Goal: Task Accomplishment & Management: Manage account settings

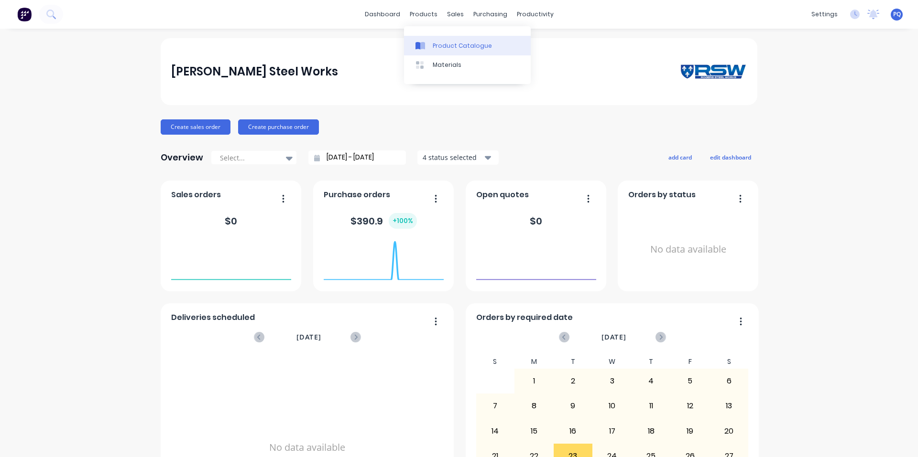
click at [424, 43] on icon at bounding box center [422, 46] width 5 height 8
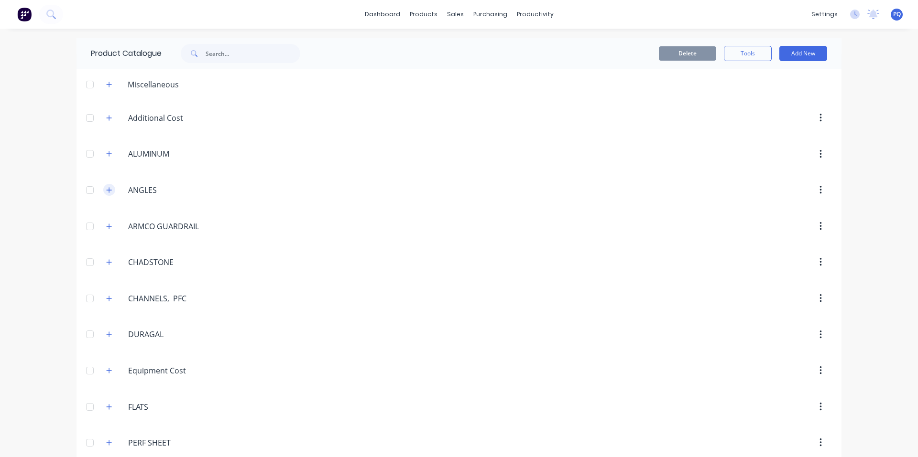
click at [107, 191] on icon "button" at bounding box center [109, 189] width 5 height 5
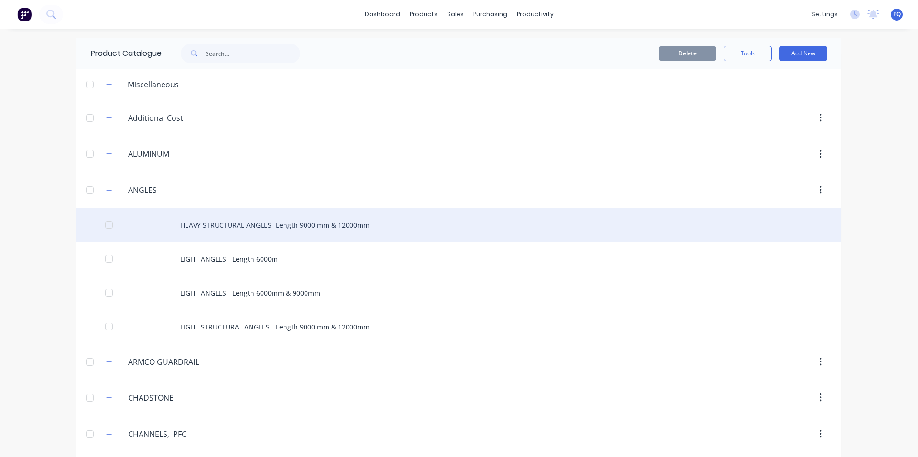
click at [243, 226] on div "HEAVY STRUCTURAL ANGLES- Length 9000 mm & 12000mm" at bounding box center [458, 225] width 765 height 34
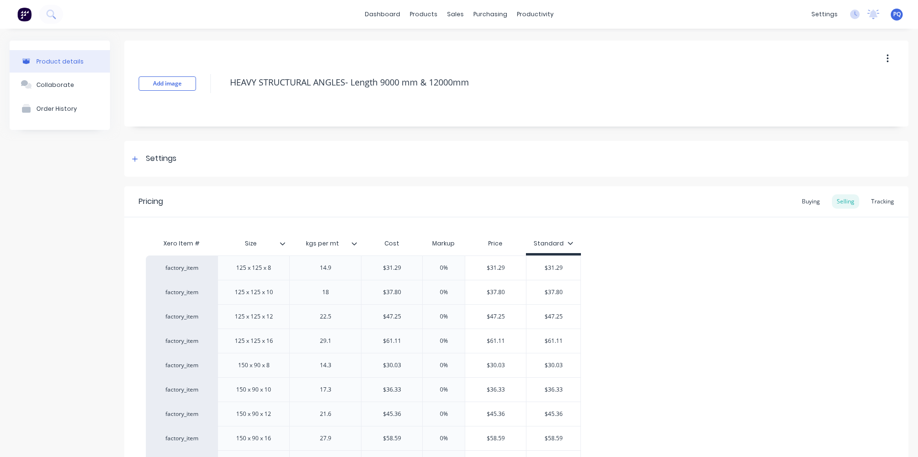
type textarea "x"
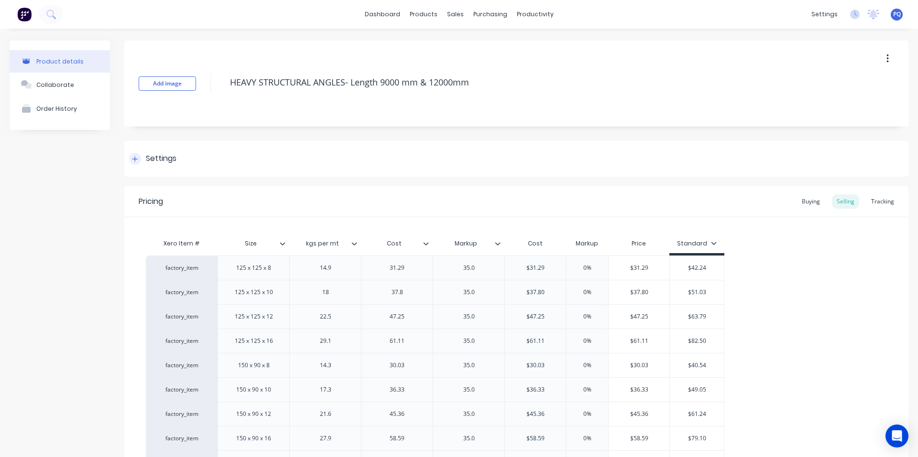
type textarea "x"
click at [419, 52] on link "Product Catalogue" at bounding box center [467, 45] width 127 height 19
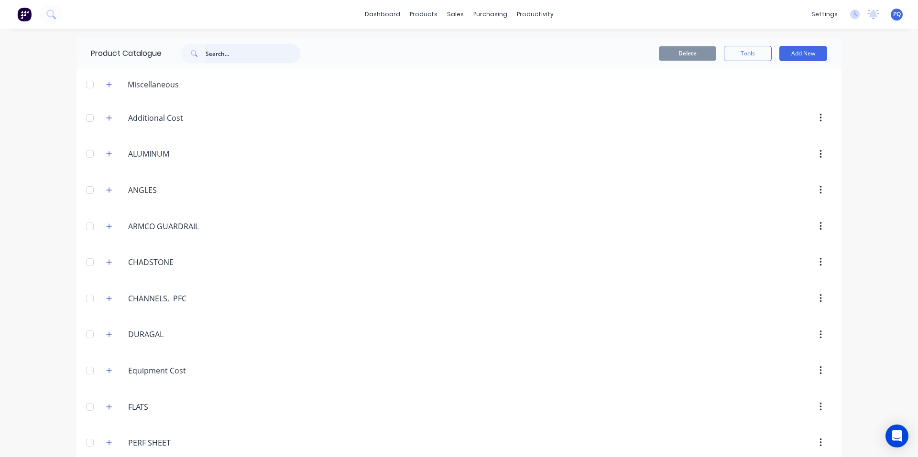
click at [248, 49] on input "text" at bounding box center [253, 53] width 95 height 19
type input "paint"
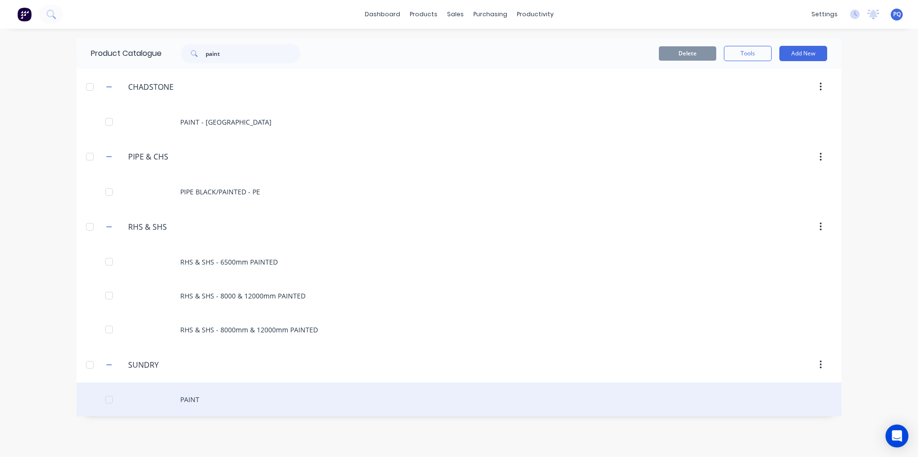
click at [187, 398] on div "PAINT" at bounding box center [458, 400] width 765 height 34
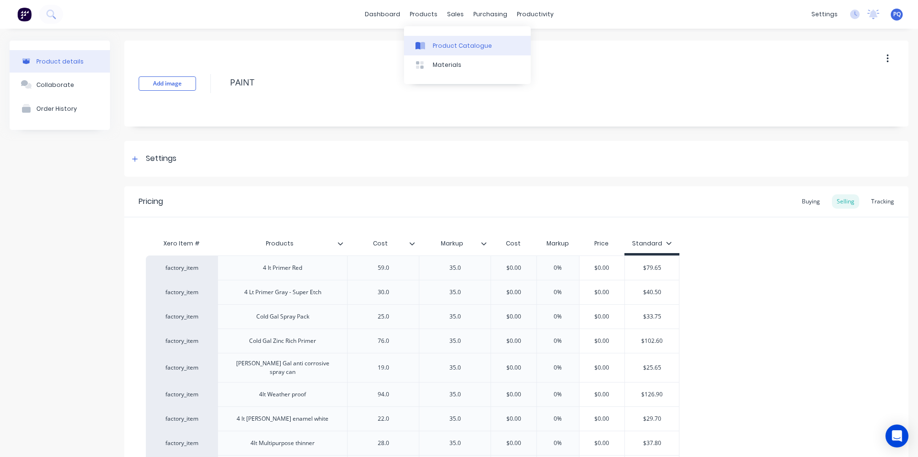
click at [428, 40] on link "Product Catalogue" at bounding box center [467, 45] width 127 height 19
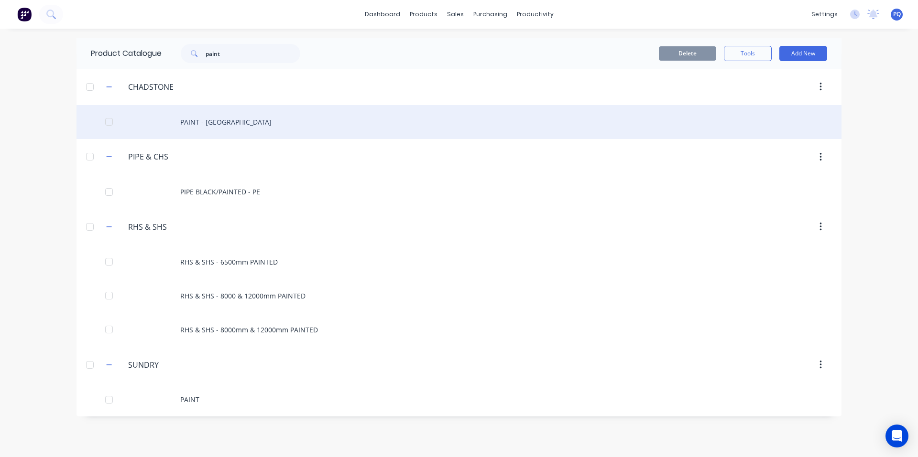
click at [222, 129] on div "PAINT - [GEOGRAPHIC_DATA]" at bounding box center [458, 122] width 765 height 34
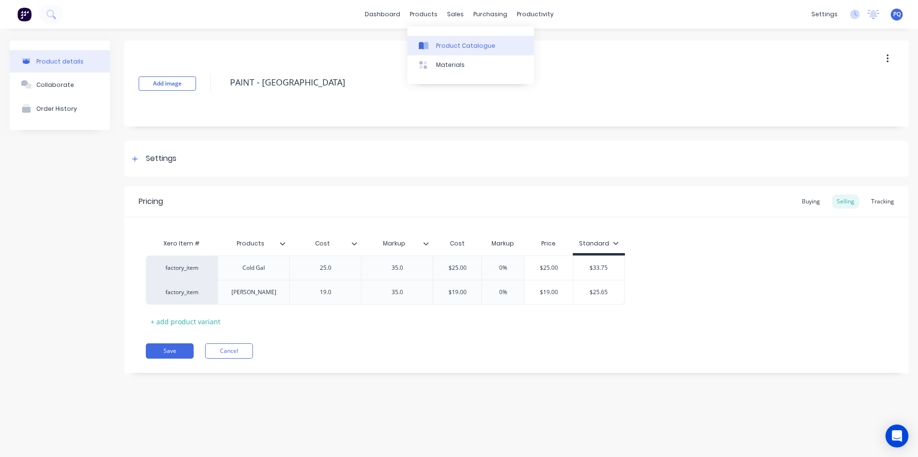
click at [421, 40] on link "Product Catalogue" at bounding box center [470, 45] width 127 height 19
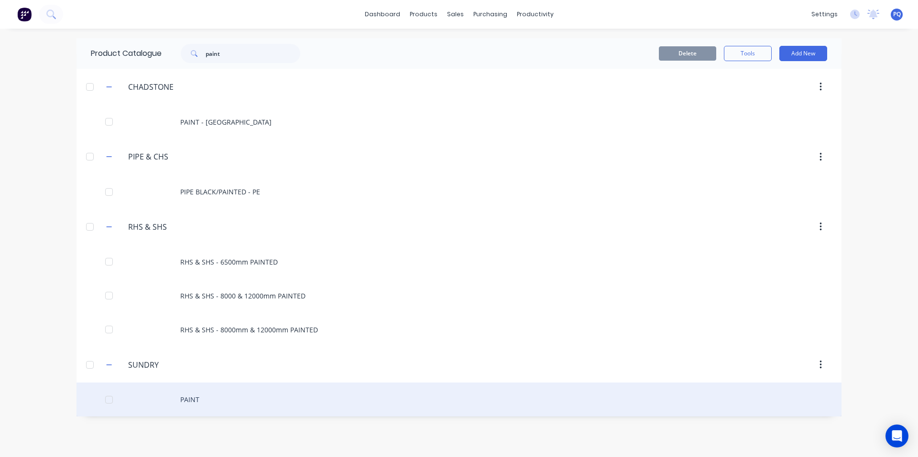
click at [255, 392] on div "PAINT" at bounding box center [458, 400] width 765 height 34
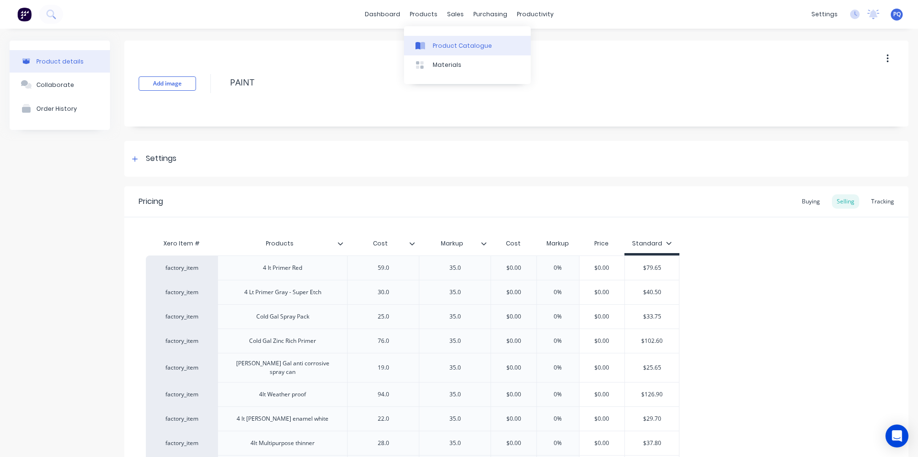
click at [425, 44] on div at bounding box center [422, 46] width 14 height 9
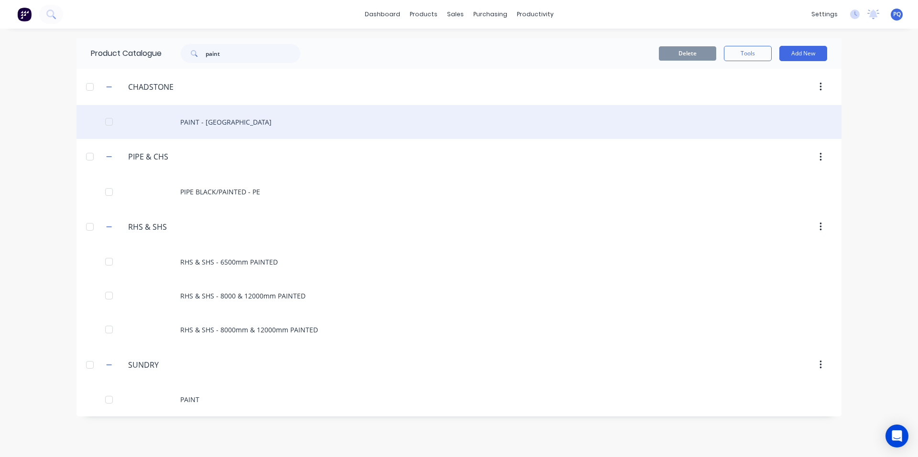
click at [163, 117] on div "PAINT - CHADSTONE" at bounding box center [458, 122] width 765 height 34
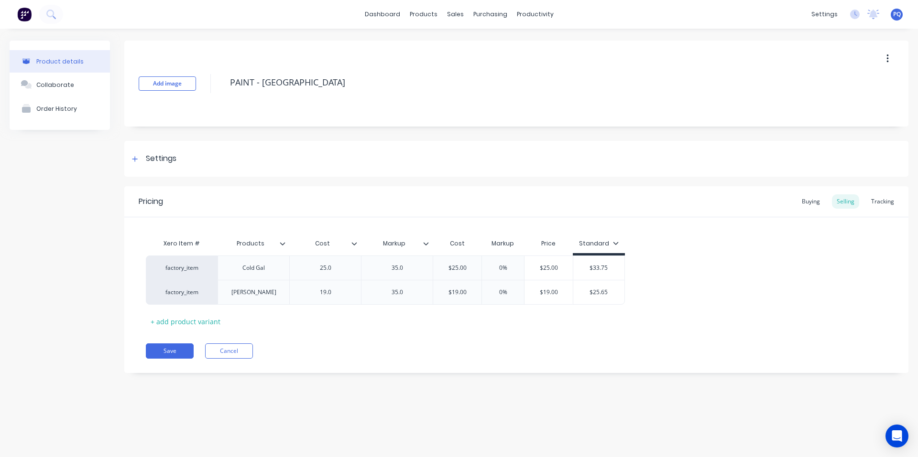
type textarea "x"
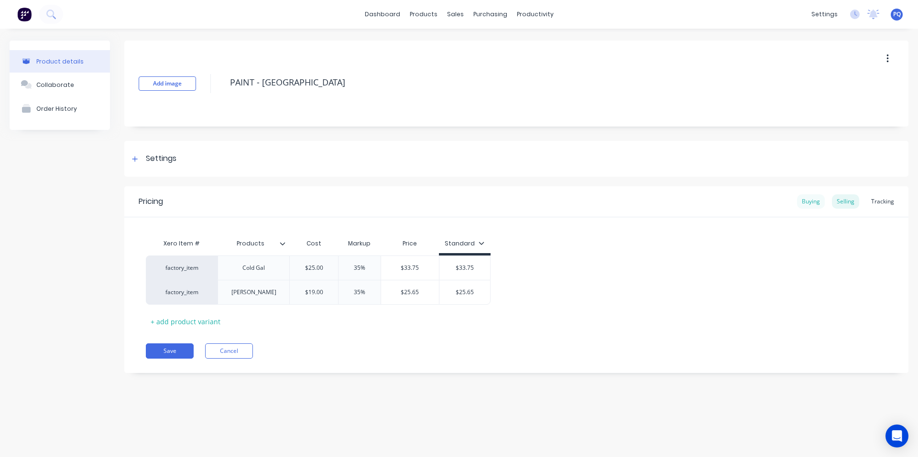
click at [817, 205] on div "Buying" at bounding box center [811, 202] width 28 height 14
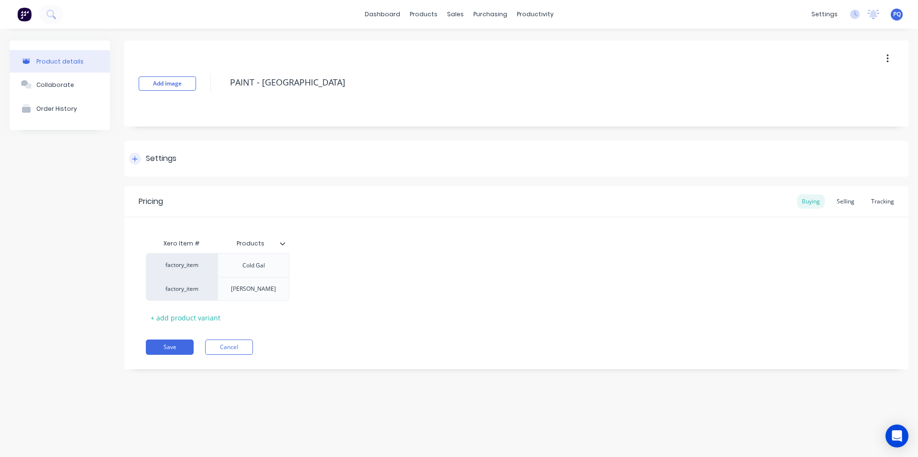
click at [151, 157] on div "Settings" at bounding box center [161, 159] width 31 height 12
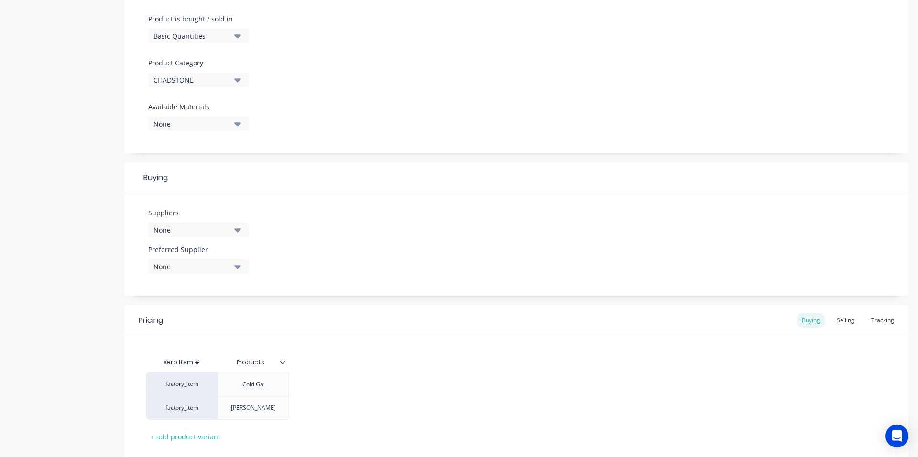
scroll to position [335, 0]
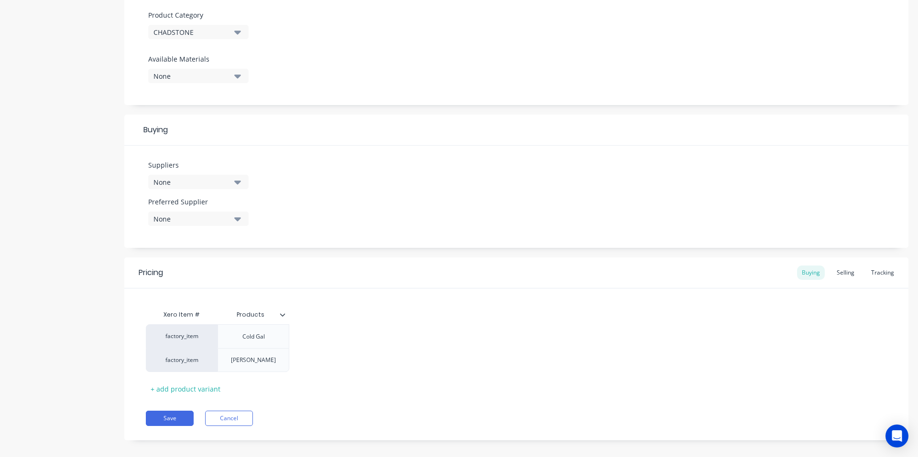
click at [219, 183] on div "None" at bounding box center [191, 182] width 76 height 10
click at [229, 180] on div "None" at bounding box center [191, 182] width 76 height 10
click at [229, 185] on div "None" at bounding box center [191, 182] width 76 height 10
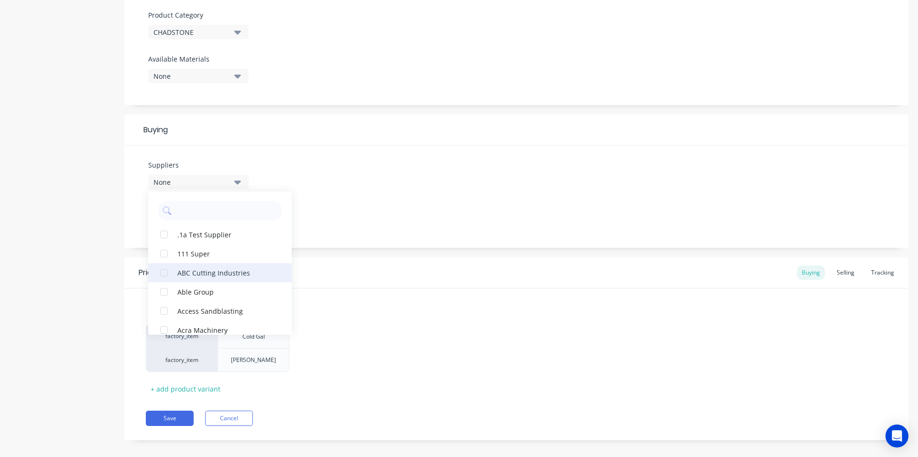
click at [214, 269] on div "ABC Cutting Industries" at bounding box center [225, 273] width 96 height 10
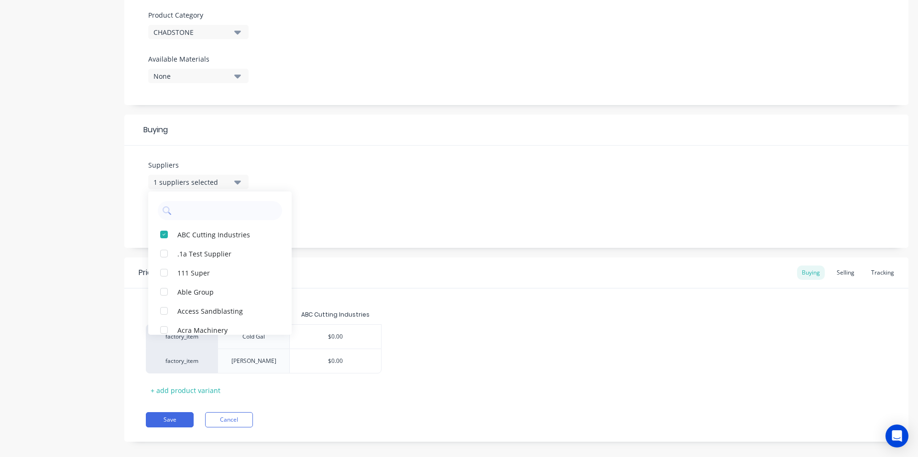
click at [372, 223] on div "Suppliers 1 suppliers selected ABC Cutting Industries .1a Test Supplier 111 Sup…" at bounding box center [516, 197] width 784 height 102
click at [227, 221] on div "None" at bounding box center [191, 219] width 76 height 10
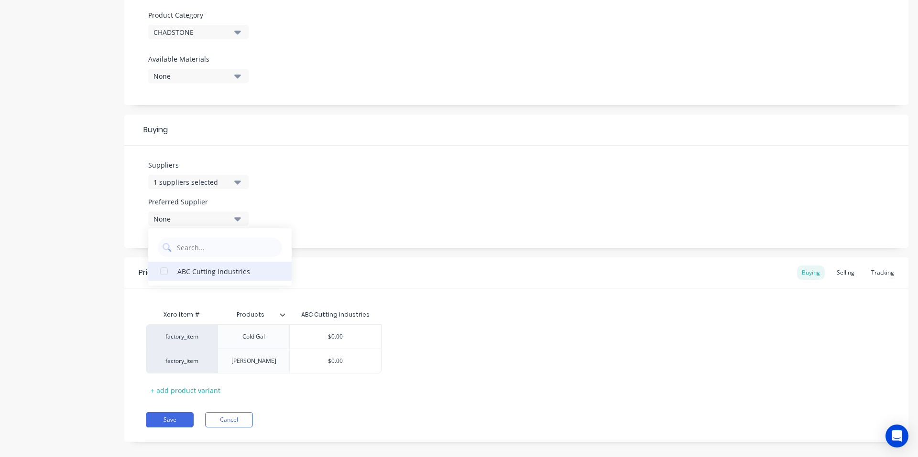
click at [214, 271] on div "ABC Cutting Industries" at bounding box center [225, 271] width 96 height 10
type textarea "x"
click at [383, 252] on div "Add image PAINT - CHADSTONE Settings Product Options I buy this item I sell thi…" at bounding box center [516, 81] width 784 height 750
type input "$0.00"
click at [351, 336] on input "$0.00" at bounding box center [335, 337] width 91 height 9
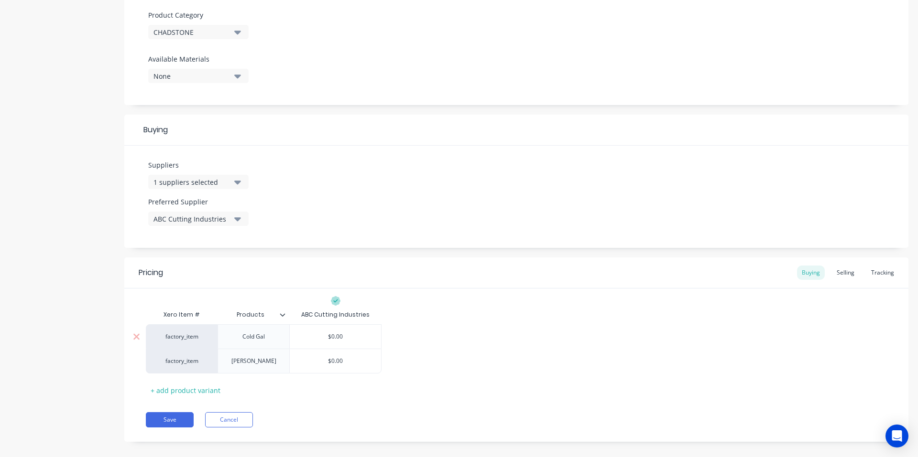
click at [351, 336] on input "$0.00" at bounding box center [335, 337] width 91 height 9
click at [832, 275] on div "Selling" at bounding box center [845, 273] width 27 height 14
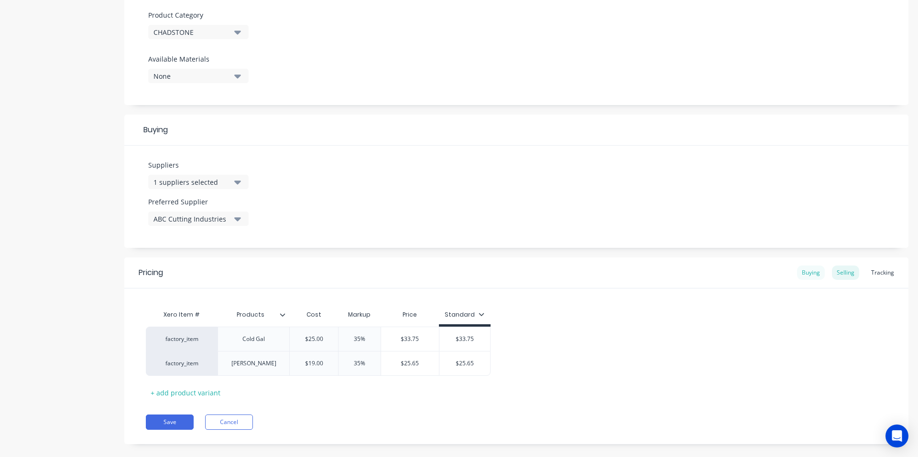
click at [809, 278] on div "Buying" at bounding box center [811, 273] width 28 height 14
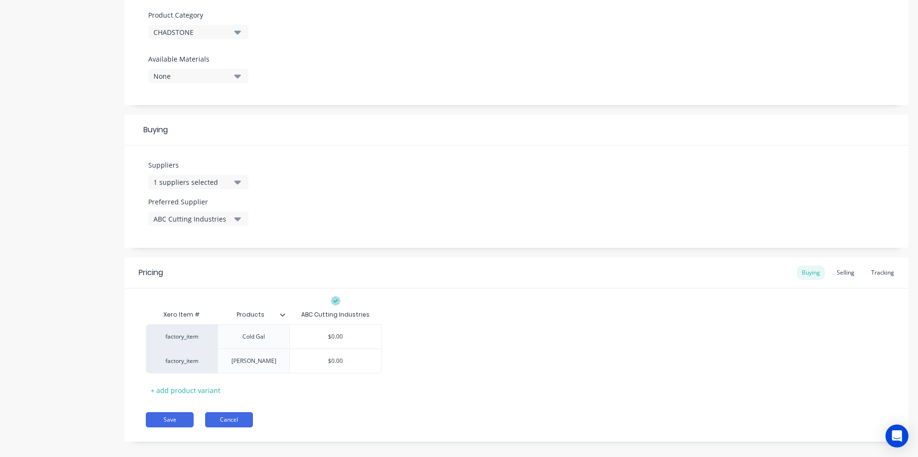
click at [238, 415] on button "Cancel" at bounding box center [229, 420] width 48 height 15
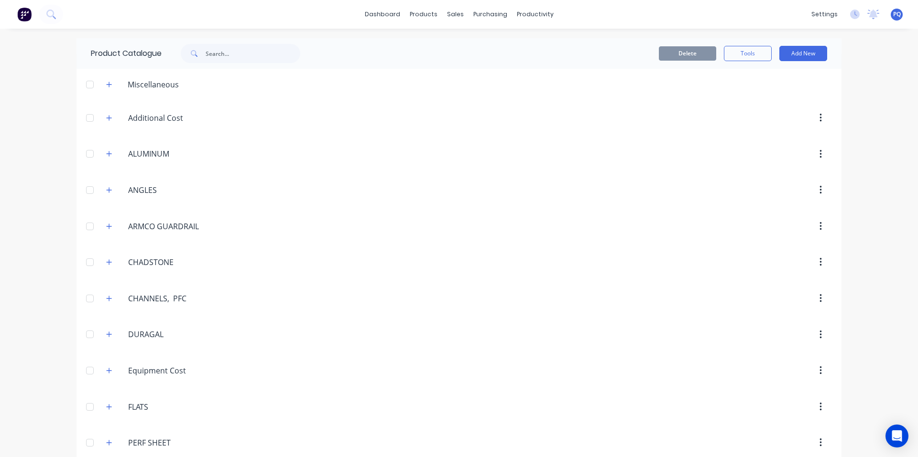
click at [882, 16] on div "settings No new notifications Mark all as read You have no notifications PQ Rog…" at bounding box center [861, 14] width 111 height 14
click at [893, 13] on span "PQ" at bounding box center [897, 14] width 8 height 9
click at [825, 119] on button "Sign out" at bounding box center [837, 119] width 127 height 19
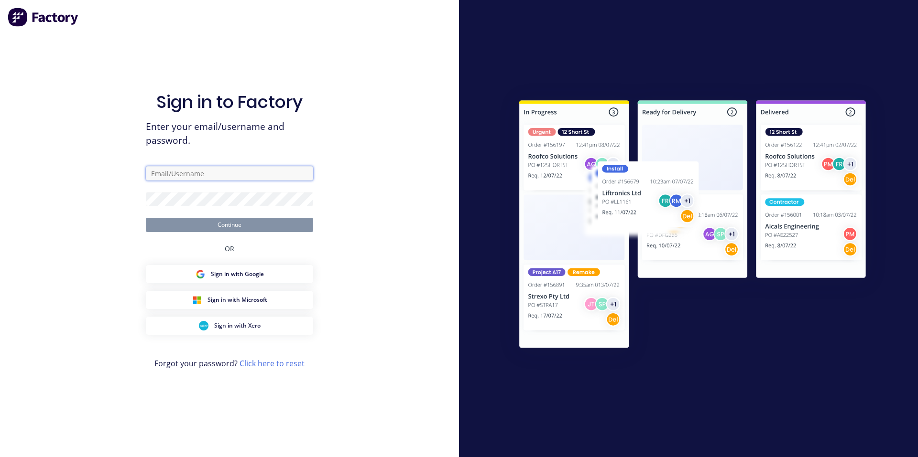
type input "[EMAIL_ADDRESS][DOMAIN_NAME]"
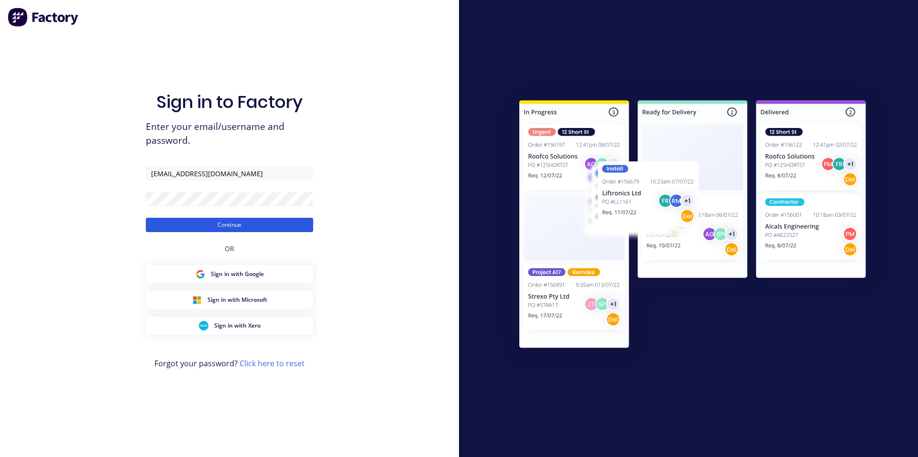
click at [166, 220] on button "Continue" at bounding box center [229, 225] width 167 height 14
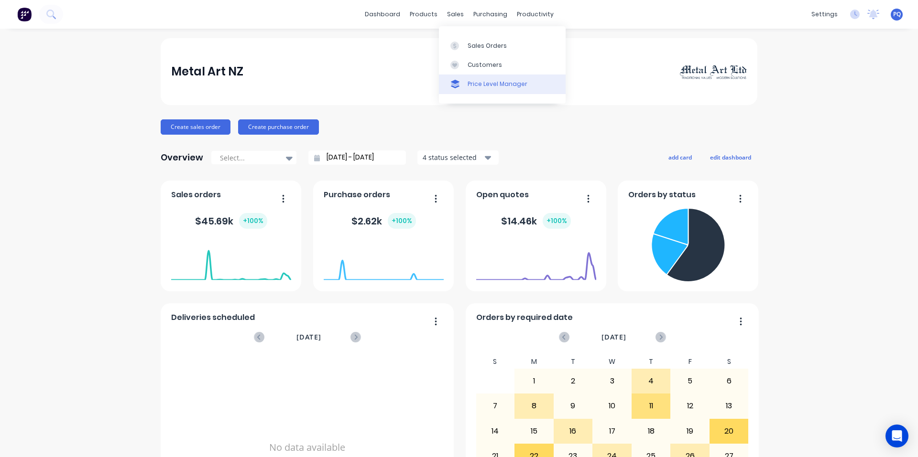
click at [468, 87] on div "Price Level Manager" at bounding box center [497, 84] width 60 height 9
